Goal: Task Accomplishment & Management: Manage account settings

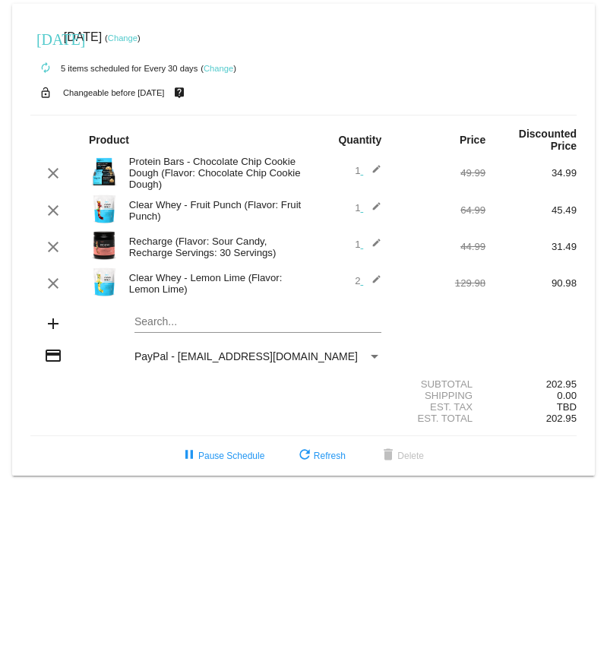
click at [377, 169] on mat-icon "edit" at bounding box center [372, 173] width 18 height 18
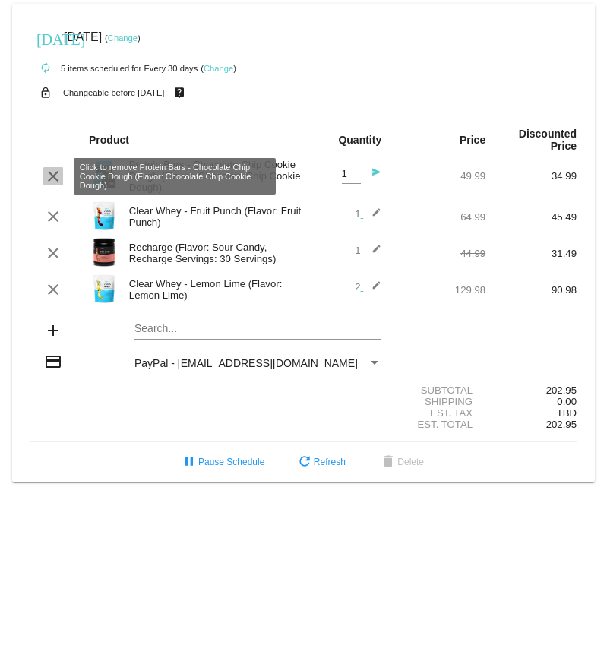
click at [50, 176] on mat-icon "clear" at bounding box center [53, 176] width 18 height 18
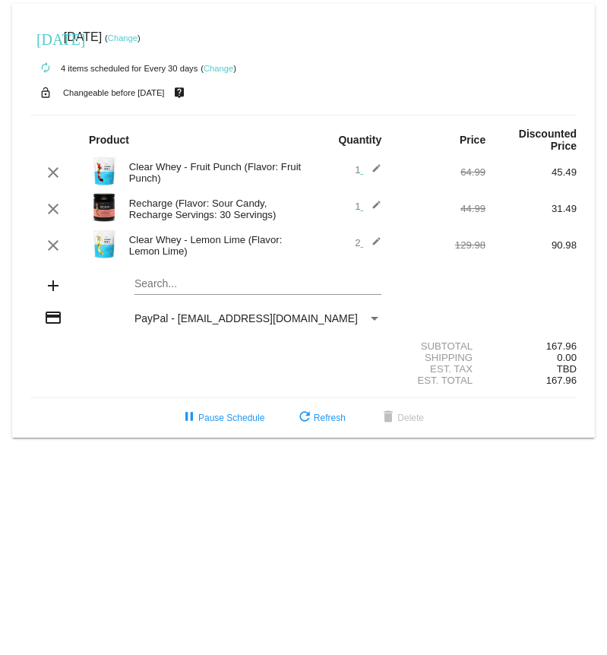
click at [373, 166] on mat-icon "edit" at bounding box center [372, 172] width 18 height 18
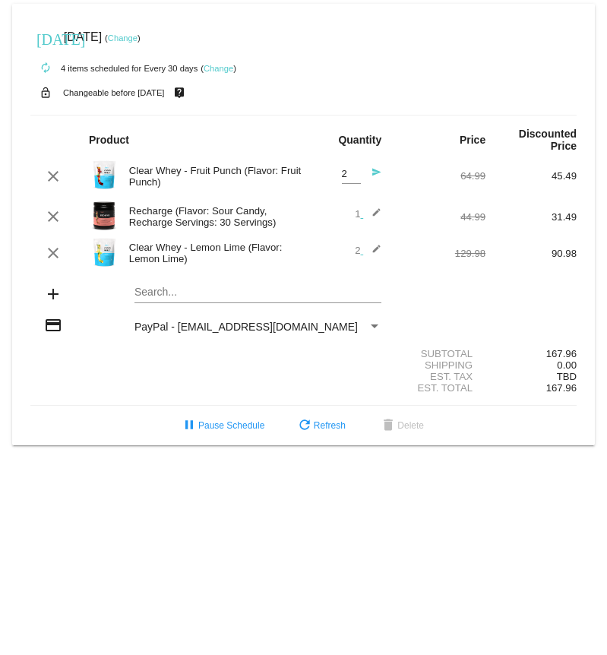
type input "2"
click at [353, 170] on input "2" at bounding box center [351, 174] width 19 height 11
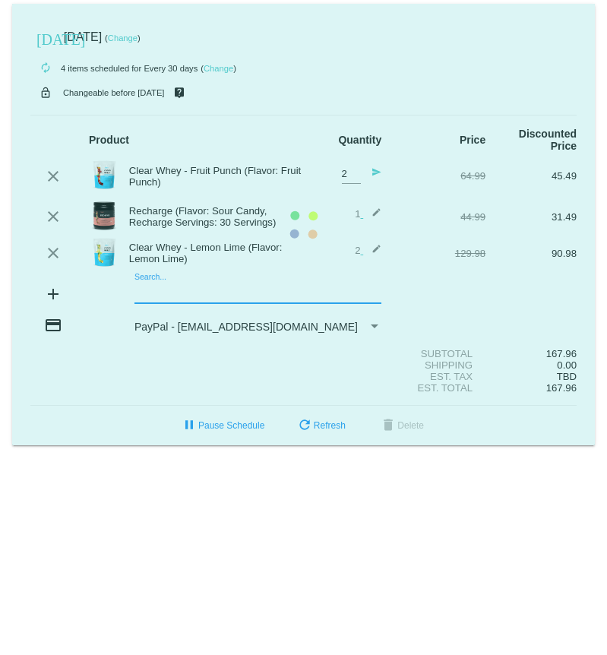
click at [150, 289] on mat-card "[DATE] [DATE] ( Change ) autorenew 4 items scheduled for Every 30 days ( Change…" at bounding box center [303, 225] width 583 height 442
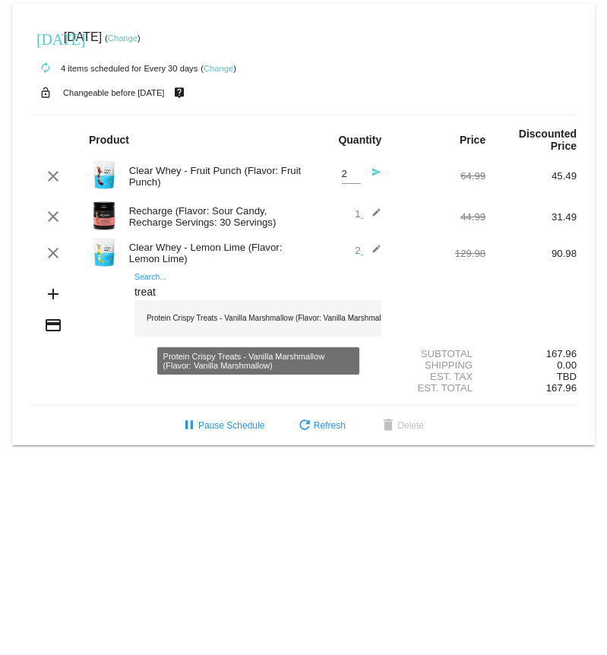
type input "treat"
click at [160, 312] on div "Protein Crispy Treats - Vanilla Marshmallow (Flavor: Vanilla Marshmallow)" at bounding box center [258, 318] width 247 height 36
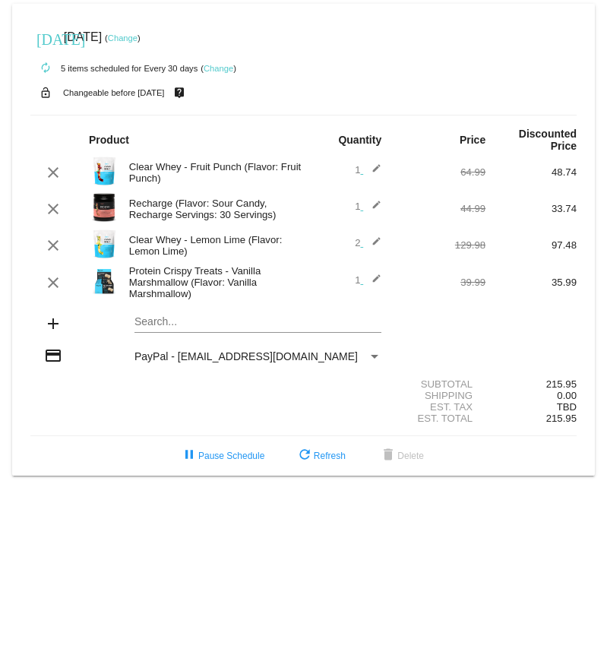
click at [138, 40] on link "Change" at bounding box center [123, 37] width 30 height 9
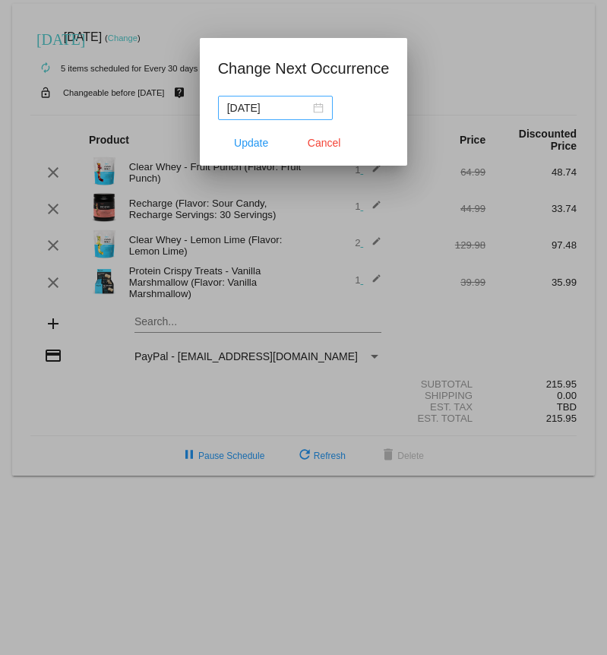
click at [310, 105] on div "[DATE]" at bounding box center [275, 108] width 97 height 17
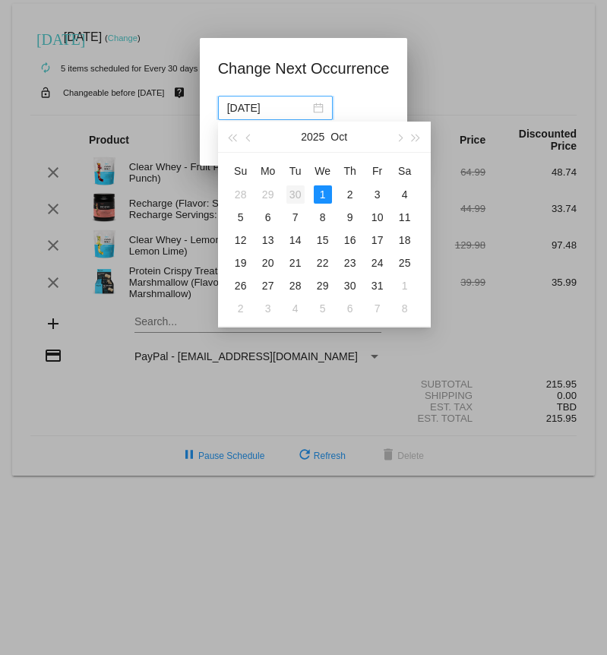
click at [294, 190] on div "30" at bounding box center [295, 194] width 18 height 18
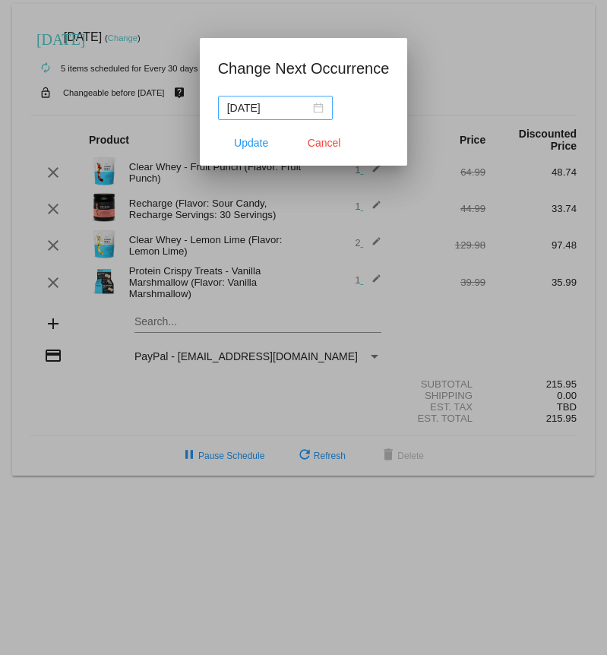
click at [322, 112] on nz-date-picker "[DATE]" at bounding box center [275, 108] width 115 height 24
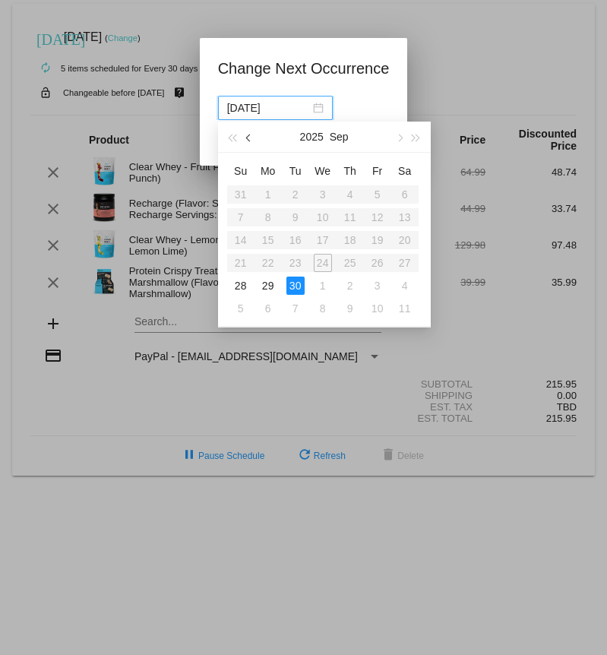
click at [245, 140] on button "button" at bounding box center [249, 137] width 17 height 30
click at [269, 196] on table "Su Mo Tu We Th Fr Sa 27 28 29 30 31 1 2 3 4 5 6 7 8 9 10 11 12 13 14 15 16 17 1…" at bounding box center [322, 239] width 191 height 161
click at [268, 194] on table "Su Mo Tu We Th Fr Sa 27 28 29 30 31 1 2 3 4 5 6 7 8 9 10 11 12 13 14 15 16 17 1…" at bounding box center [322, 239] width 191 height 161
click at [402, 139] on button "button" at bounding box center [399, 137] width 17 height 30
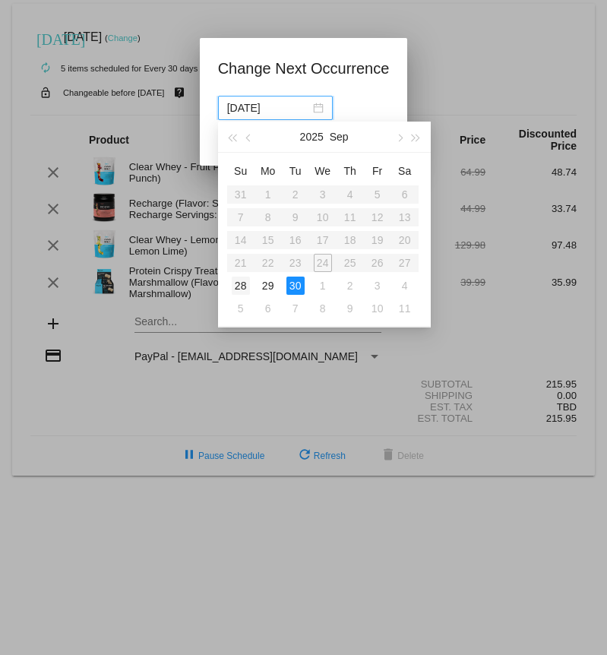
click at [240, 282] on div "28" at bounding box center [241, 286] width 18 height 18
type input "[DATE]"
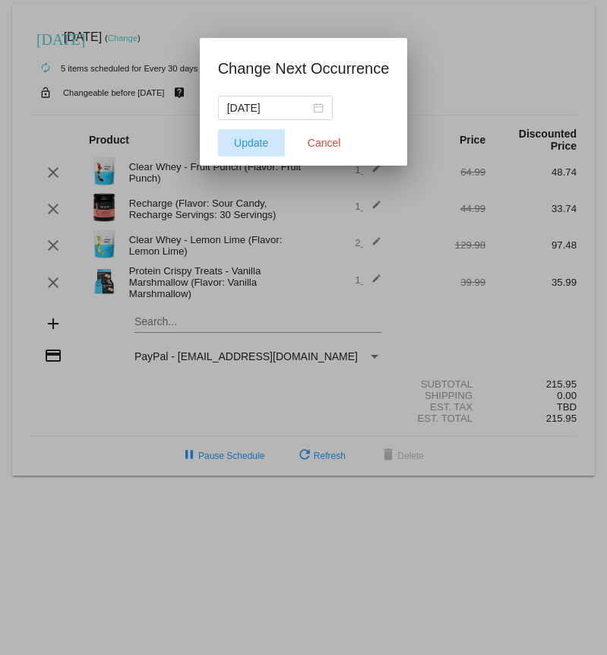
click at [254, 147] on span "Update" at bounding box center [251, 143] width 34 height 12
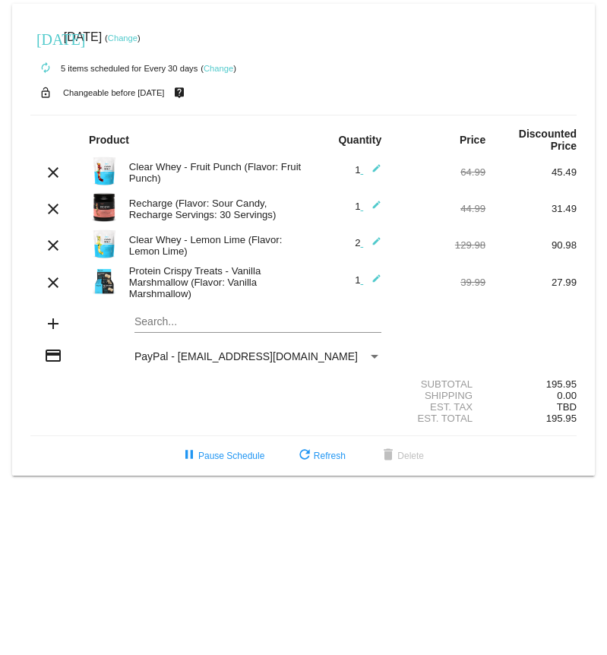
click at [374, 166] on mat-icon "edit" at bounding box center [372, 172] width 18 height 18
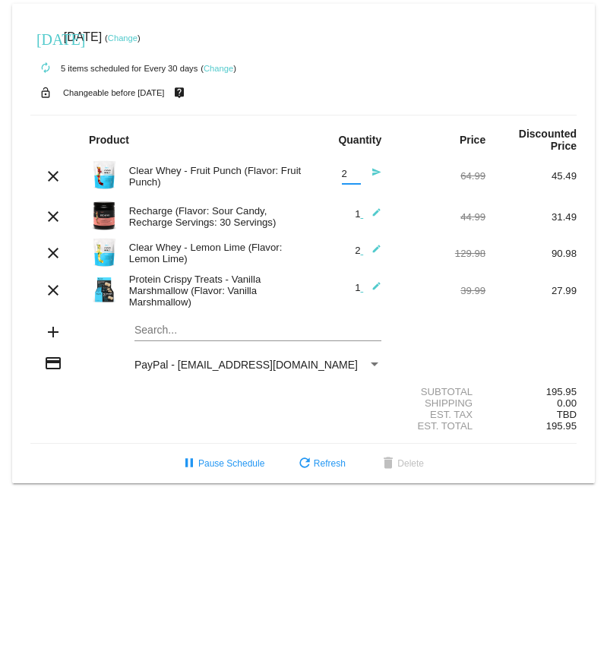
type input "2"
click at [355, 169] on input "2" at bounding box center [351, 174] width 19 height 11
click at [240, 397] on div "Shipping 0.00" at bounding box center [303, 402] width 546 height 11
click at [375, 171] on mat-icon "send" at bounding box center [372, 176] width 18 height 18
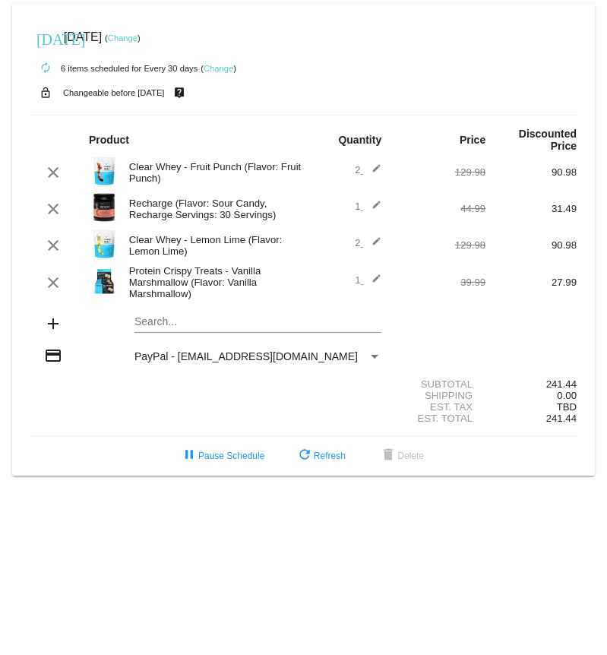
click at [375, 356] on div "Payment Method" at bounding box center [375, 357] width 8 height 4
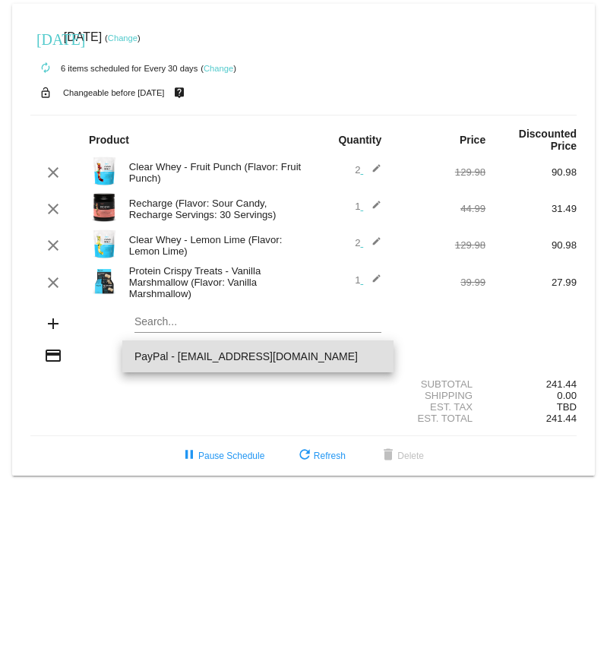
click at [375, 356] on span "PayPal - [EMAIL_ADDRESS][DOMAIN_NAME]" at bounding box center [258, 356] width 247 height 32
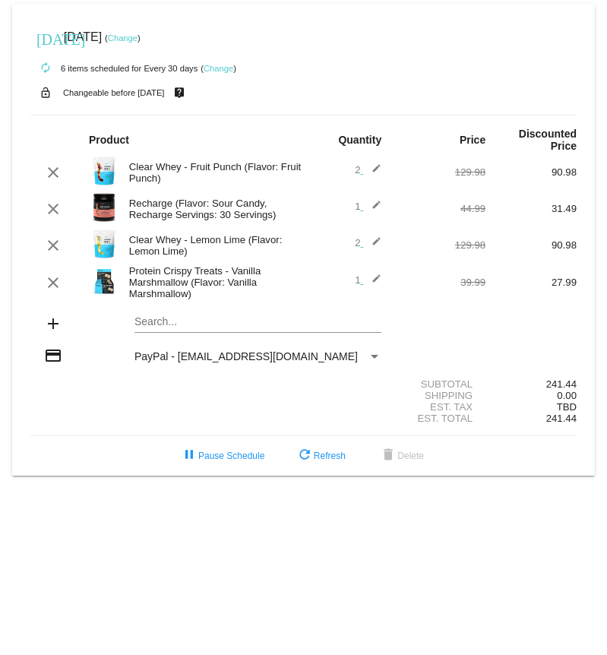
click at [375, 356] on div "Payment Method" at bounding box center [375, 357] width 8 height 4
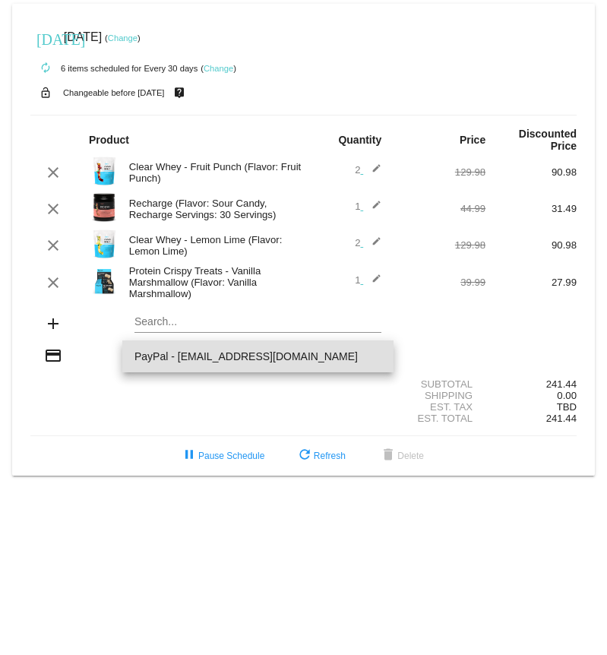
click at [57, 354] on div at bounding box center [303, 327] width 607 height 655
click at [57, 354] on mat-icon "credit_card" at bounding box center [53, 356] width 18 height 18
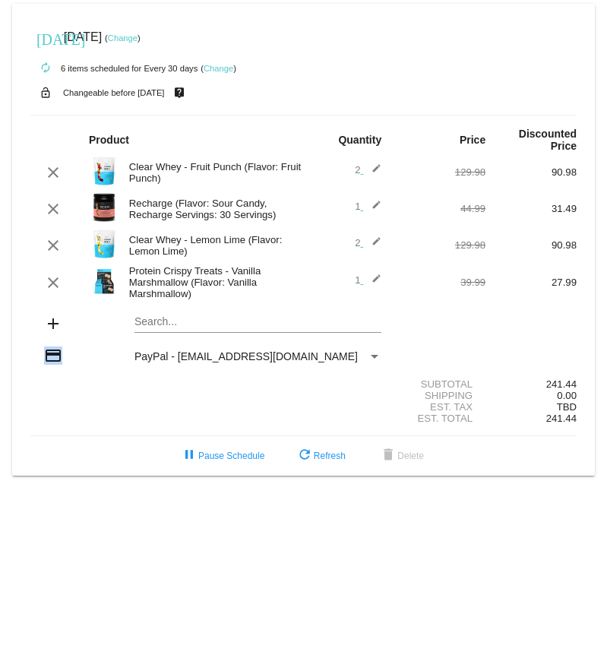
drag, startPoint x: 57, startPoint y: 354, endPoint x: 124, endPoint y: 357, distance: 66.9
click at [57, 355] on mat-icon "credit_card" at bounding box center [53, 356] width 18 height 18
click at [169, 361] on span "PayPal - [EMAIL_ADDRESS][DOMAIN_NAME]" at bounding box center [246, 356] width 223 height 12
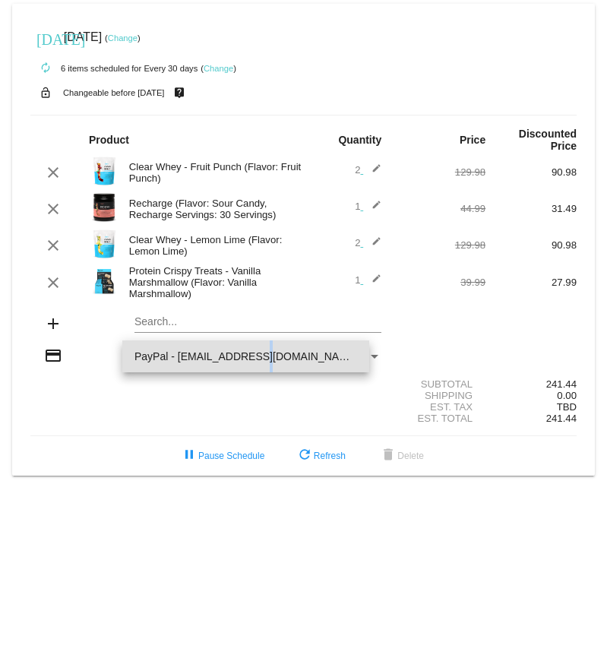
click at [169, 361] on span "PayPal - [EMAIL_ADDRESS][DOMAIN_NAME]" at bounding box center [246, 356] width 223 height 32
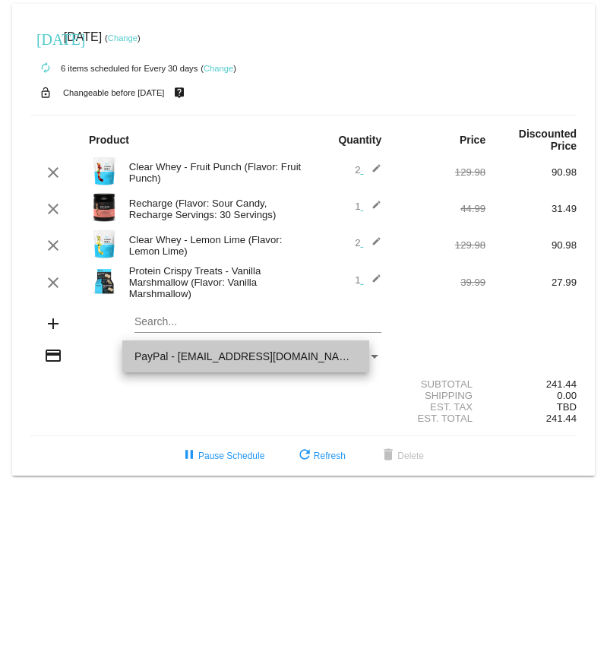
click at [169, 361] on span "PayPal - [EMAIL_ADDRESS][DOMAIN_NAME]" at bounding box center [246, 356] width 223 height 12
